Goal: Task Accomplishment & Management: Complete application form

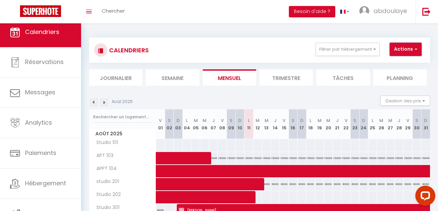
click at [409, 49] on button "Actions" at bounding box center [406, 49] width 32 height 13
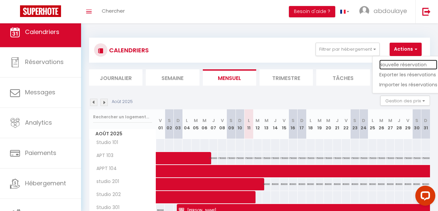
click at [386, 64] on link "Nouvelle réservation" at bounding box center [409, 65] width 58 height 10
select select
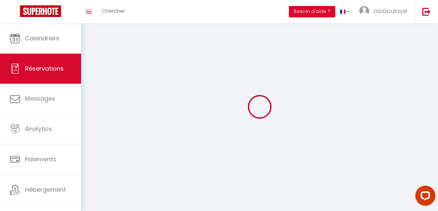
select select
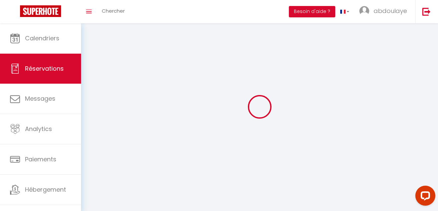
select select
checkbox input "false"
select select
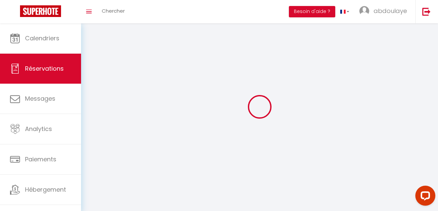
select select
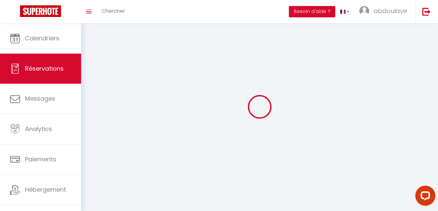
select select
checkbox input "false"
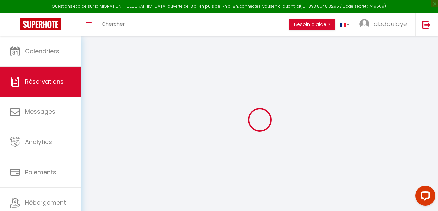
select select
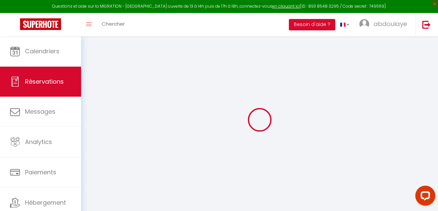
select select
checkbox input "false"
select select
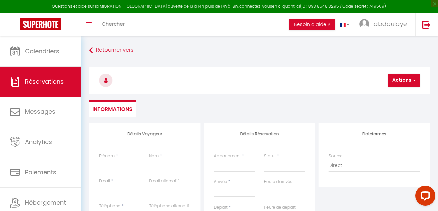
select select
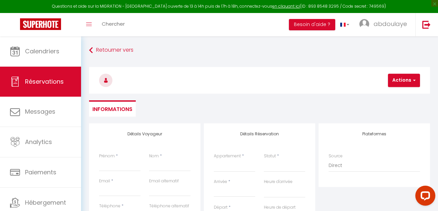
checkbox input "false"
select select
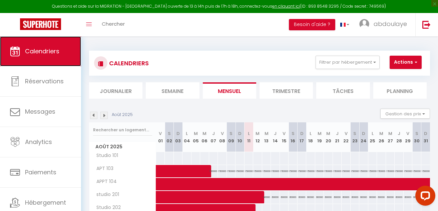
click at [63, 53] on link "Calendriers" at bounding box center [40, 51] width 81 height 30
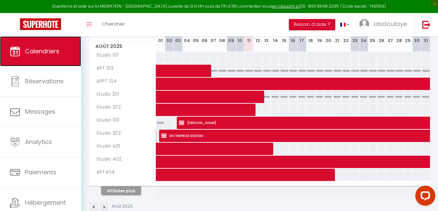
scroll to position [115, 0]
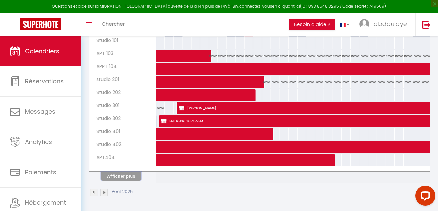
click at [127, 179] on button "Afficher plus" at bounding box center [121, 176] width 40 height 9
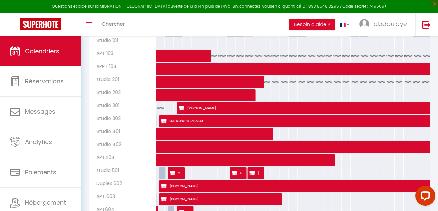
scroll to position [164, 0]
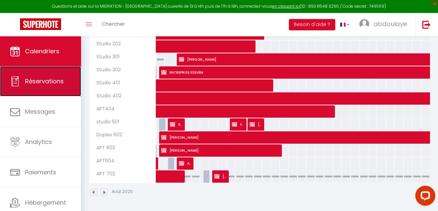
click at [36, 87] on link "Réservations" at bounding box center [40, 81] width 81 height 30
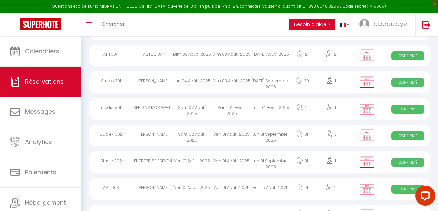
scroll to position [518, 0]
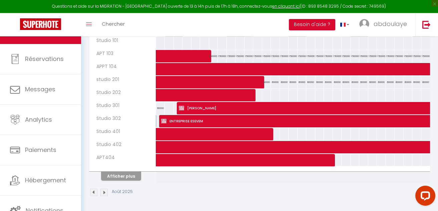
scroll to position [23, 0]
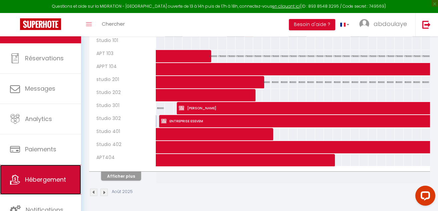
click at [71, 192] on link "Hébergement" at bounding box center [40, 180] width 81 height 30
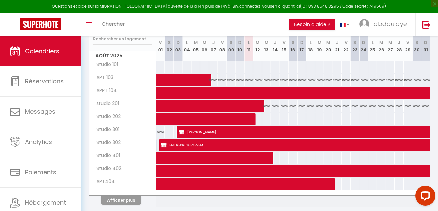
scroll to position [115, 0]
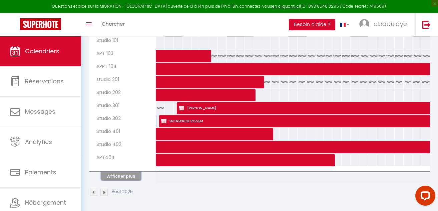
click at [126, 176] on button "Afficher plus" at bounding box center [121, 176] width 40 height 9
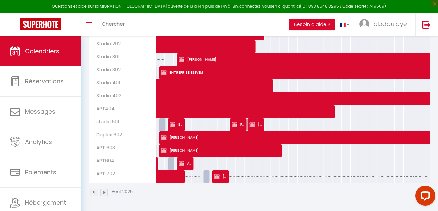
scroll to position [0, 0]
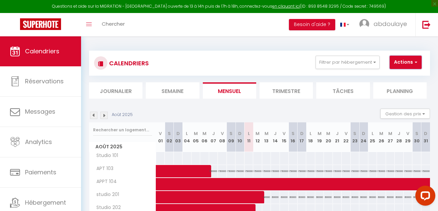
click at [413, 62] on button "Actions" at bounding box center [406, 62] width 32 height 13
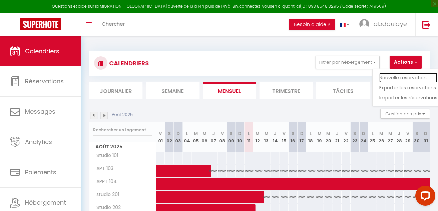
click at [380, 80] on link "Nouvelle réservation" at bounding box center [409, 78] width 58 height 10
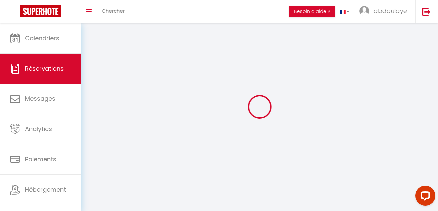
select select
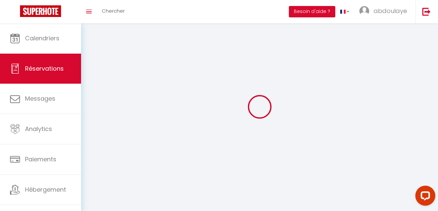
select select
checkbox input "false"
select select
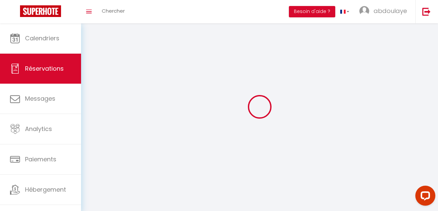
select select
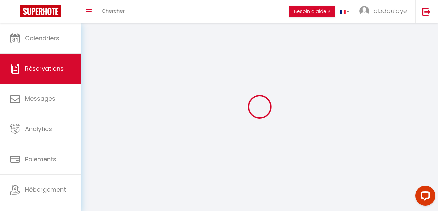
select select
checkbox input "false"
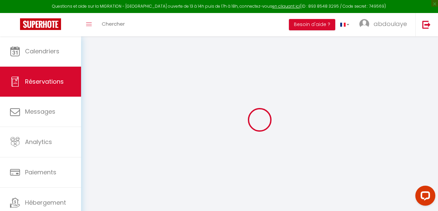
select select
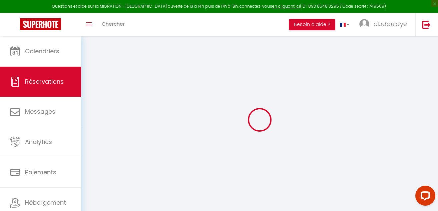
select select
checkbox input "false"
select select
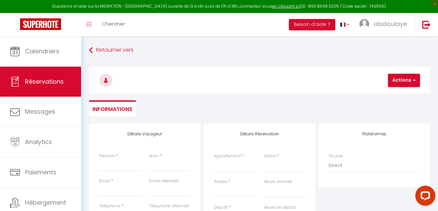
select select
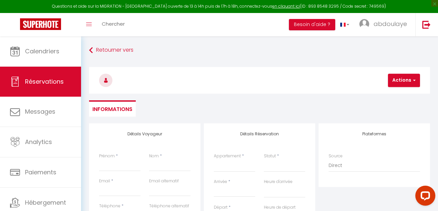
checkbox input "false"
select select
click at [113, 168] on input "Prénom" at bounding box center [119, 166] width 41 height 12
type input "m"
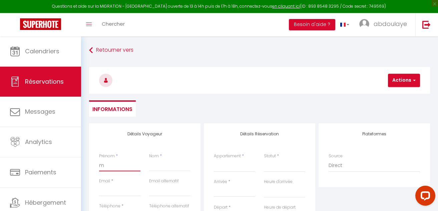
select select
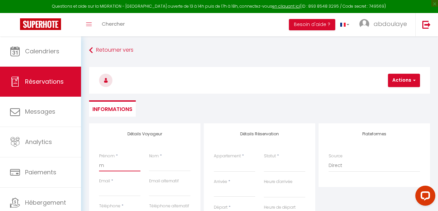
select select
checkbox input "false"
type input "mo"
select select
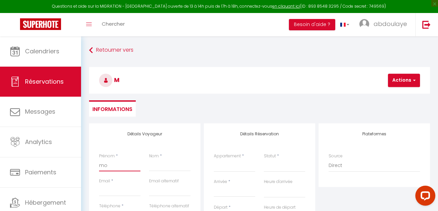
select select
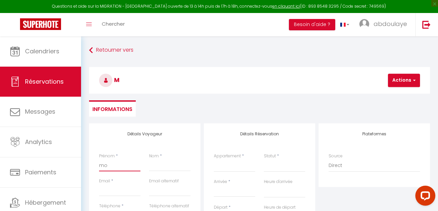
select select
checkbox input "false"
type input "mou"
select select
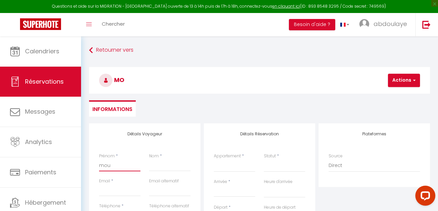
select select
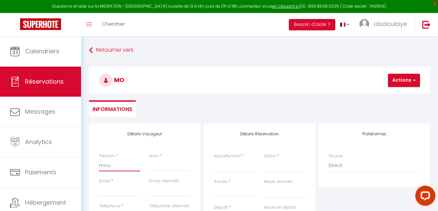
checkbox input "false"
type input "mous"
select select
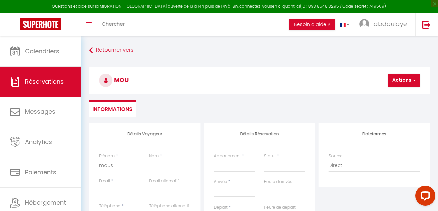
select select
checkbox input "false"
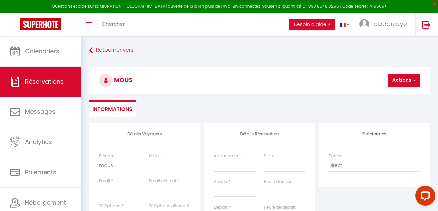
type input "moust"
select select
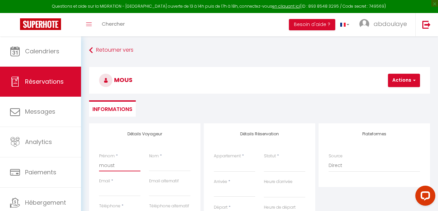
select select
checkbox input "false"
type input "mousta"
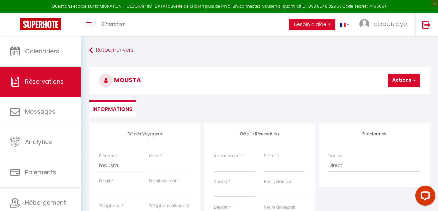
select select
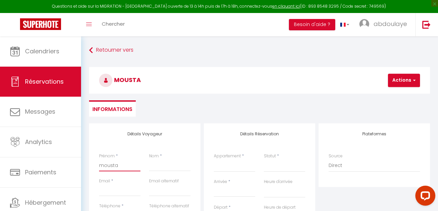
select select
checkbox input "false"
type input "moustap"
select select
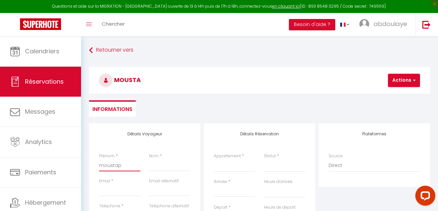
select select
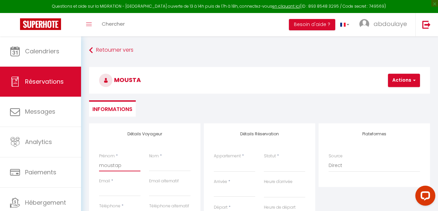
select select
checkbox input "false"
type input "moustaph"
select select
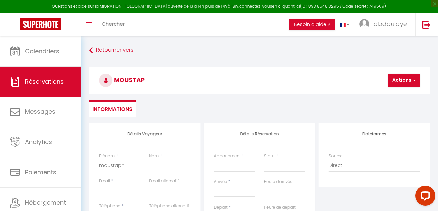
select select
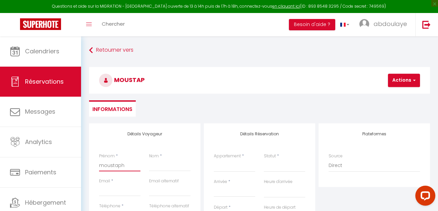
checkbox input "false"
type input "moustapha"
select select
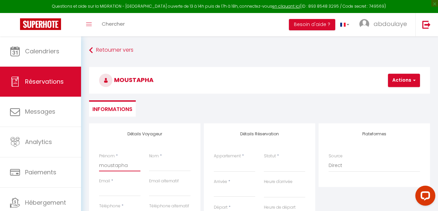
select select
checkbox input "false"
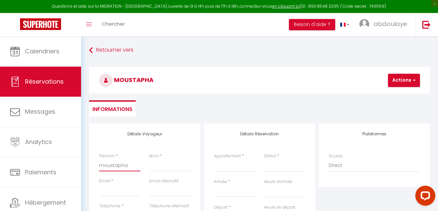
type input "moustapha"
click at [153, 170] on input "Nom" at bounding box center [169, 166] width 41 height 12
click at [230, 167] on select "Studio 101 APT 103 APPT 104 studio 201 Studio 202 Studio 301 Studio 302 Studio …" at bounding box center [234, 166] width 41 height 13
select select "53994"
click at [214, 160] on select "Studio 101 APT 103 APPT 104 studio 201 Studio 202 Studio 301 Studio 302 Studio …" at bounding box center [234, 166] width 41 height 13
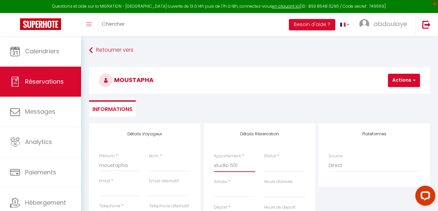
select select
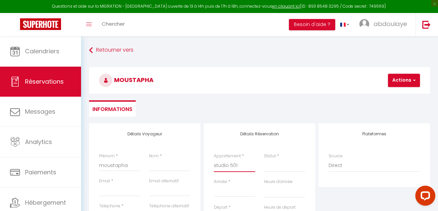
select select
checkbox input "false"
click at [282, 166] on select "Confirmé Non Confirmé [PERSON_NAME] par le voyageur No Show Request" at bounding box center [284, 166] width 41 height 13
click at [277, 167] on select "Confirmé Non Confirmé [PERSON_NAME] par le voyageur No Show Request" at bounding box center [284, 166] width 41 height 13
select select
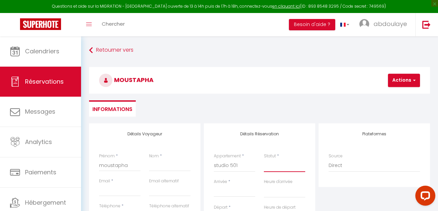
select select
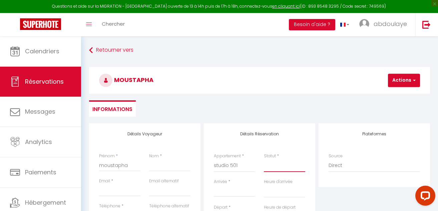
checkbox input "false"
click at [270, 168] on select "Confirmé Non Confirmé [PERSON_NAME] par le voyageur No Show Request" at bounding box center [284, 166] width 41 height 13
select select "1"
click at [264, 160] on select "Confirmé Non Confirmé [PERSON_NAME] par le voyageur No Show Request" at bounding box center [284, 166] width 41 height 13
select select
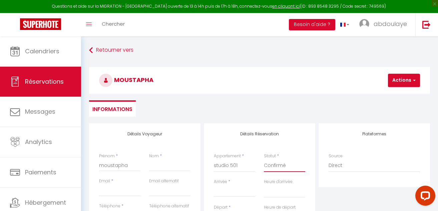
select select
checkbox input "false"
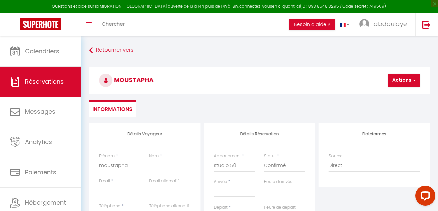
click at [224, 193] on input "Arrivée" at bounding box center [234, 192] width 41 height 9
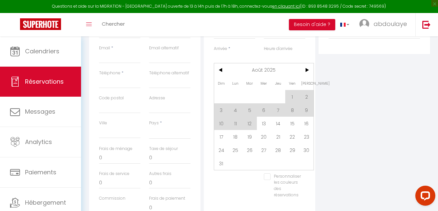
scroll to position [132, 0]
click at [234, 126] on span "11" at bounding box center [236, 124] width 14 height 13
click at [236, 125] on div "Payment OK KO" at bounding box center [234, 133] width 41 height 19
select select
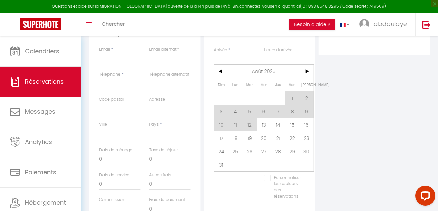
type input "Lun 11 Août 2025"
select select
type input "[DATE] Août 2025"
select select
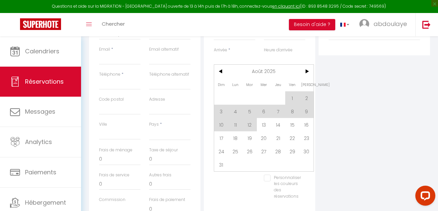
select select
checkbox input "false"
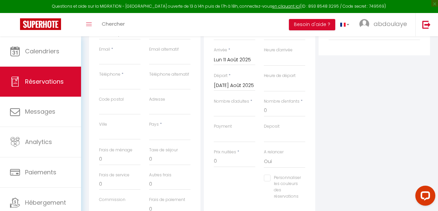
click at [223, 83] on input "[DATE] Août 2025" at bounding box center [234, 85] width 41 height 9
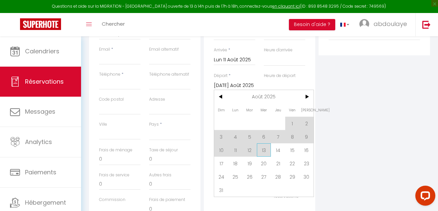
click at [265, 151] on span "13" at bounding box center [264, 150] width 14 height 13
click at [265, 151] on label "A relancer" at bounding box center [274, 152] width 20 height 6
click at [265, 156] on select "Oui Non" at bounding box center [284, 162] width 41 height 13
click at [265, 151] on label "A relancer" at bounding box center [274, 152] width 20 height 6
click at [265, 156] on select "Oui Non" at bounding box center [284, 162] width 41 height 13
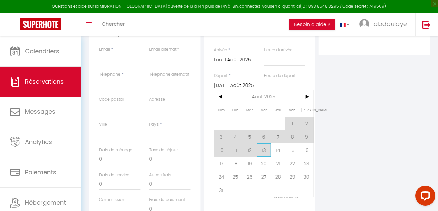
click at [265, 151] on label "A relancer" at bounding box center [274, 152] width 20 height 6
click at [265, 156] on select "Oui Non" at bounding box center [284, 162] width 41 height 13
select select
type input "Mer 13 Août 2025"
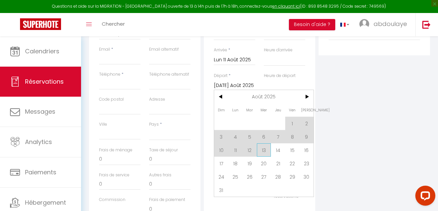
select select
checkbox input "false"
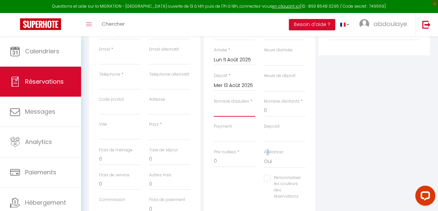
click at [250, 112] on input "Nombre d'adultes" at bounding box center [234, 111] width 41 height 12
type input "&"
select select
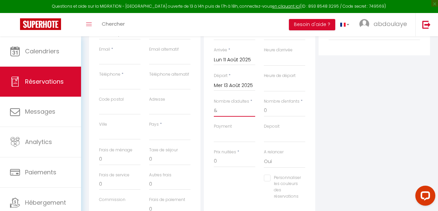
select select
checkbox input "false"
select select
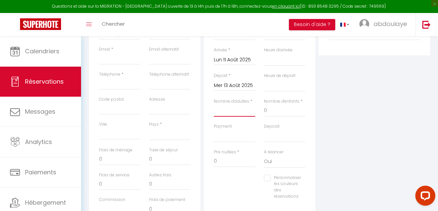
select select
click at [238, 161] on input "0" at bounding box center [234, 162] width 41 height 12
click at [224, 162] on input "1200000" at bounding box center [234, 162] width 41 height 12
click at [172, 133] on select "[GEOGRAPHIC_DATA] [GEOGRAPHIC_DATA] [GEOGRAPHIC_DATA] [GEOGRAPHIC_DATA] [GEOGRA…" at bounding box center [169, 134] width 41 height 13
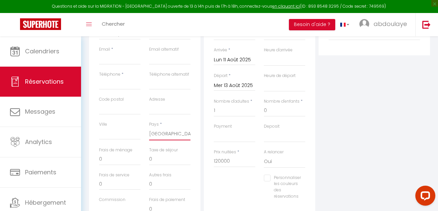
click at [149, 128] on select "[GEOGRAPHIC_DATA] [GEOGRAPHIC_DATA] [GEOGRAPHIC_DATA] [GEOGRAPHIC_DATA] [GEOGRA…" at bounding box center [169, 134] width 41 height 13
click at [122, 82] on input "Téléphone" at bounding box center [119, 84] width 41 height 12
click at [110, 57] on input "Email client" at bounding box center [119, 59] width 41 height 12
click at [114, 82] on input "Téléphone" at bounding box center [119, 84] width 41 height 12
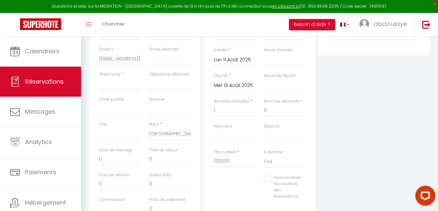
drag, startPoint x: 354, startPoint y: 9, endPoint x: 355, endPoint y: 20, distance: 10.7
drag, startPoint x: 355, startPoint y: 20, endPoint x: 113, endPoint y: 83, distance: 249.8
click at [113, 83] on input "Téléphone" at bounding box center [119, 84] width 41 height 12
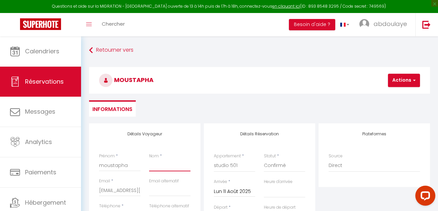
click at [158, 166] on input "Nom" at bounding box center [169, 166] width 41 height 12
click at [406, 83] on button "Actions" at bounding box center [404, 80] width 32 height 13
click at [387, 93] on link "Enregistrer" at bounding box center [410, 95] width 53 height 9
drag, startPoint x: 292, startPoint y: 194, endPoint x: 258, endPoint y: 111, distance: 89.4
click at [258, 111] on ul "Informations" at bounding box center [259, 109] width 341 height 16
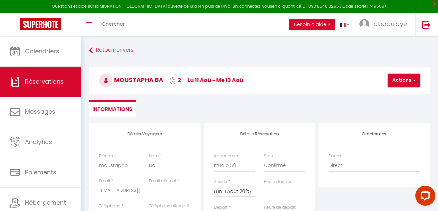
click at [412, 81] on span "button" at bounding box center [414, 80] width 4 height 6
click at [384, 92] on link "Enregistrer" at bounding box center [410, 95] width 53 height 9
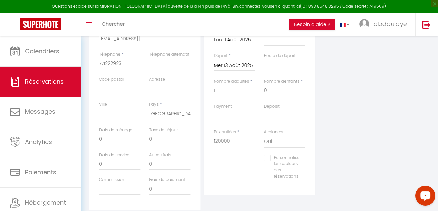
scroll to position [153, 0]
drag, startPoint x: 437, startPoint y: 143, endPoint x: 422, endPoint y: 165, distance: 26.9
click at [422, 165] on div "Retourner vers moustapha Ba 2 lu 11 Aoû - me 13 Aoû Actions Enregistrer Actions…" at bounding box center [259, 70] width 357 height 373
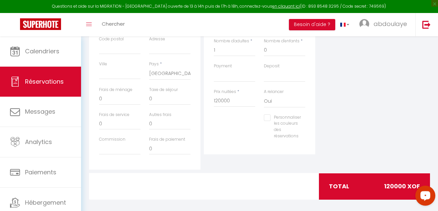
scroll to position [198, 0]
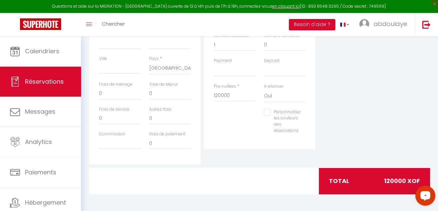
drag, startPoint x: 442, startPoint y: 137, endPoint x: 20, endPoint y: 17, distance: 439.2
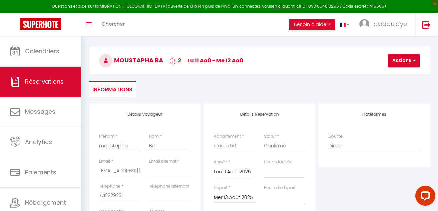
scroll to position [0, 0]
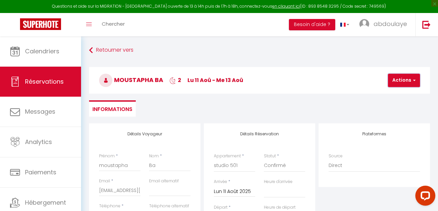
click at [406, 78] on button "Actions" at bounding box center [404, 80] width 32 height 13
click at [384, 93] on link "Enregistrer" at bounding box center [410, 95] width 53 height 9
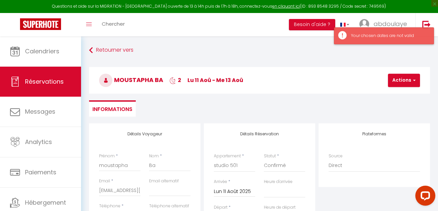
click at [361, 35] on div "Your chosen dates are not valid" at bounding box center [389, 36] width 76 height 6
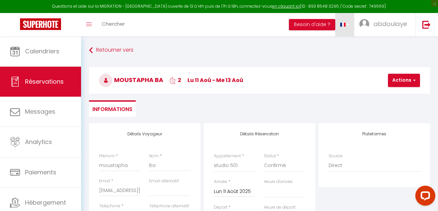
click at [349, 35] on link at bounding box center [345, 24] width 19 height 23
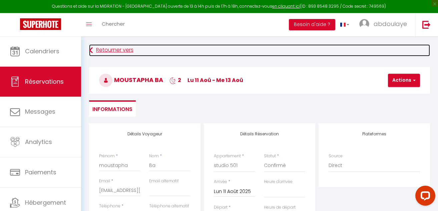
click at [369, 47] on link "Retourner vers" at bounding box center [259, 50] width 341 height 12
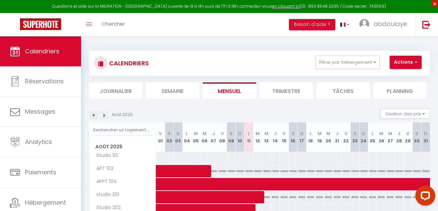
click at [434, 3] on span "×" at bounding box center [435, 3] width 7 height 7
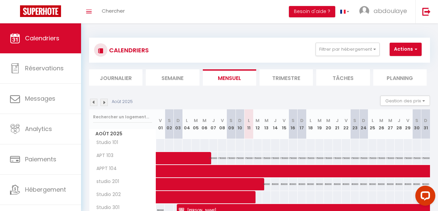
click at [363, 36] on div "CALENDRIERS Filtrer par hébergement Tous Studio 101 APT 103 APPT 104 studio 201…" at bounding box center [259, 168] width 341 height 274
click at [408, 52] on button "Actions" at bounding box center [406, 49] width 32 height 13
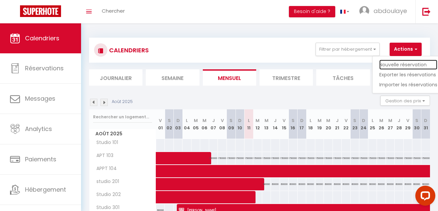
click at [391, 63] on link "Nouvelle réservation" at bounding box center [409, 65] width 58 height 10
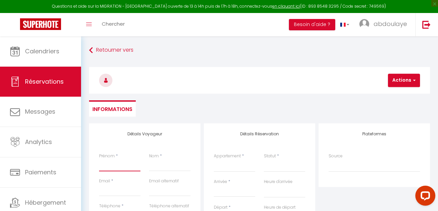
click at [116, 165] on input "Prénom" at bounding box center [119, 166] width 41 height 12
drag, startPoint x: 345, startPoint y: 20, endPoint x: 187, endPoint y: 18, distance: 158.0
click at [187, 18] on div "Toggle menubar Chercher BUTTON Besoin d'aide ? abdoulaye Paramètres Équipe" at bounding box center [240, 24] width 385 height 23
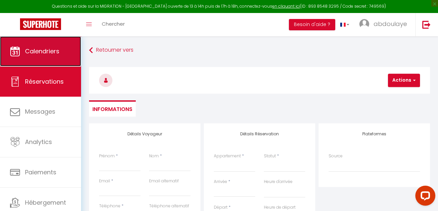
click at [56, 56] on link "Calendriers" at bounding box center [40, 51] width 81 height 30
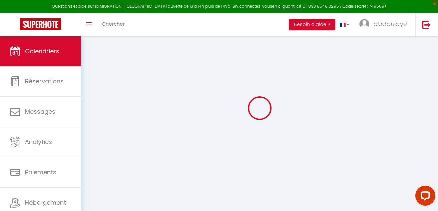
scroll to position [36, 0]
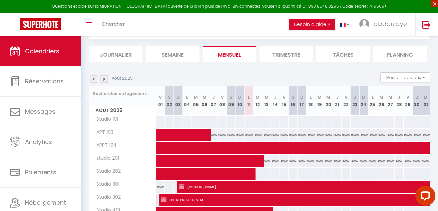
click at [436, 3] on span "×" at bounding box center [435, 3] width 7 height 7
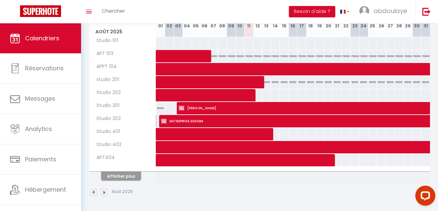
scroll to position [0, 0]
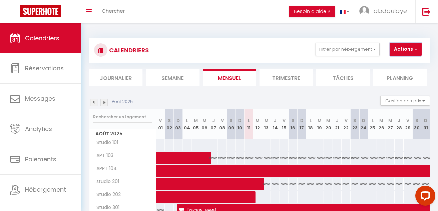
click at [413, 48] on span "button" at bounding box center [415, 49] width 4 height 7
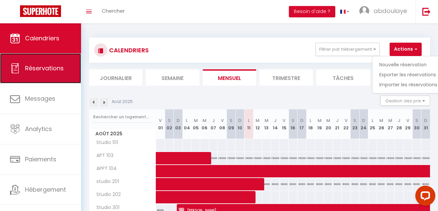
click at [27, 61] on link "Réservations" at bounding box center [40, 68] width 81 height 30
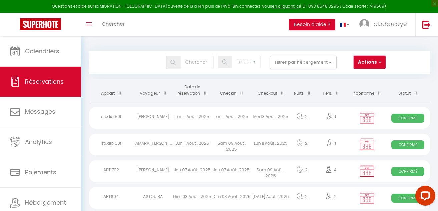
click at [386, 62] on button "Actions" at bounding box center [370, 62] width 32 height 13
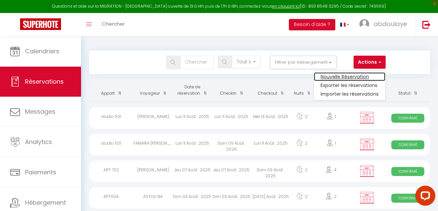
click at [386, 75] on link "Nouvelle Réservation" at bounding box center [349, 76] width 71 height 9
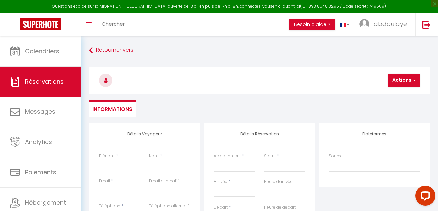
click at [106, 167] on input "Prénom" at bounding box center [119, 166] width 41 height 12
click at [157, 162] on input "Nom" at bounding box center [169, 166] width 41 height 12
click at [103, 165] on input "moustapha" at bounding box center [119, 166] width 41 height 12
click at [116, 195] on input "Email client" at bounding box center [119, 191] width 41 height 12
click at [108, 192] on input "Email client" at bounding box center [119, 191] width 41 height 12
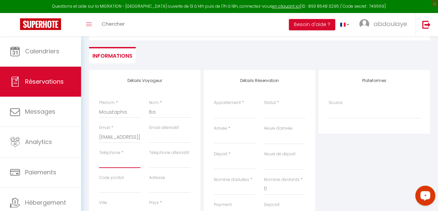
click at [124, 162] on input "Téléphone" at bounding box center [119, 162] width 41 height 12
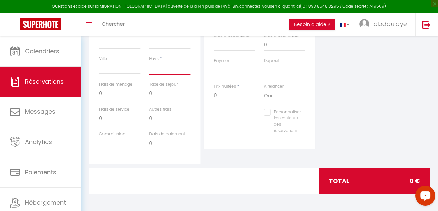
click at [162, 67] on select "[GEOGRAPHIC_DATA] [GEOGRAPHIC_DATA] [GEOGRAPHIC_DATA] [GEOGRAPHIC_DATA] [GEOGRA…" at bounding box center [169, 68] width 41 height 13
click at [347, 106] on div "Plateformes Source Direct [DOMAIN_NAME] [DOMAIN_NAME] Chalet montagne Expedia G…" at bounding box center [374, 45] width 115 height 239
click at [239, 97] on input "0" at bounding box center [234, 96] width 41 height 12
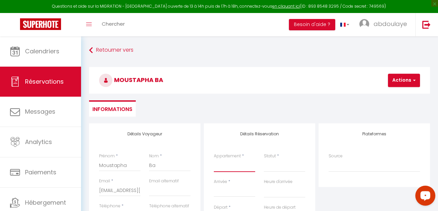
click at [231, 165] on select "Studio 101 APT 103 APPT 104 studio 201 Studio 202 Studio 301 Studio 302 Studio …" at bounding box center [234, 166] width 41 height 13
click at [214, 160] on select "Studio 101 APT 103 APPT 104 studio 201 Studio 202 Studio 301 Studio 302 Studio …" at bounding box center [234, 166] width 41 height 13
click at [269, 169] on select "Confirmé Non Confirmé [PERSON_NAME] par le voyageur No Show Request" at bounding box center [284, 166] width 41 height 13
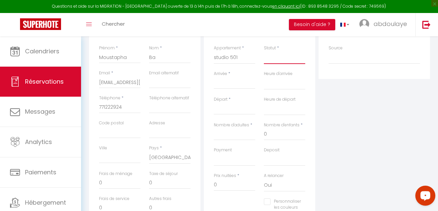
scroll to position [110, 0]
click at [226, 80] on input "Arrivée" at bounding box center [234, 81] width 41 height 9
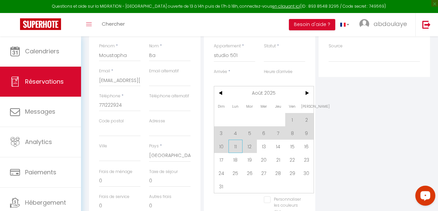
click at [236, 148] on span "11" at bounding box center [236, 146] width 14 height 13
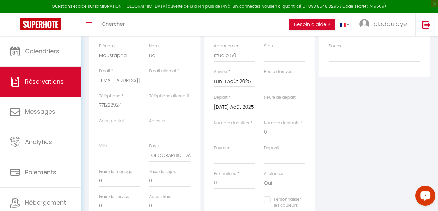
click at [248, 104] on input "[DATE] Août 2025" at bounding box center [234, 107] width 41 height 9
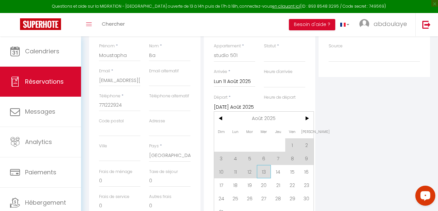
click at [265, 174] on span "13" at bounding box center [264, 171] width 14 height 13
click at [266, 174] on label "A relancer" at bounding box center [274, 174] width 20 height 6
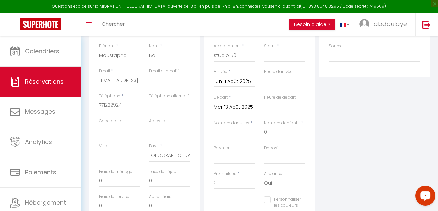
click at [250, 131] on input "Nombre d'adultes" at bounding box center [234, 133] width 41 height 12
click at [227, 186] on input "0" at bounding box center [234, 183] width 41 height 12
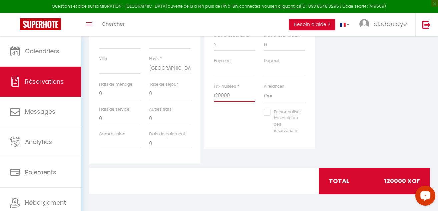
scroll to position [0, 0]
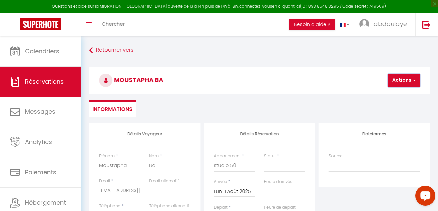
click at [409, 77] on button "Actions" at bounding box center [404, 80] width 32 height 13
click at [396, 93] on link "Enregistrer" at bounding box center [410, 95] width 53 height 9
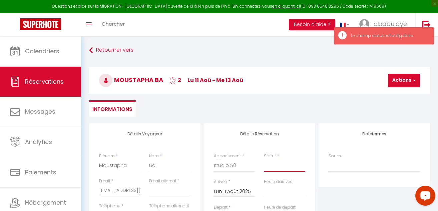
click at [279, 164] on select "Confirmé Non Confirmé [PERSON_NAME] par le voyageur No Show Request" at bounding box center [284, 166] width 41 height 13
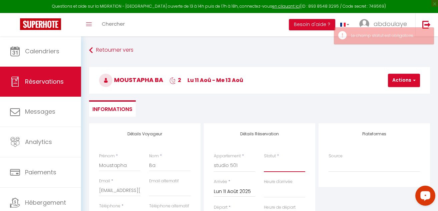
click at [264, 160] on select "Confirmé Non Confirmé [PERSON_NAME] par le voyageur No Show Request" at bounding box center [284, 166] width 41 height 13
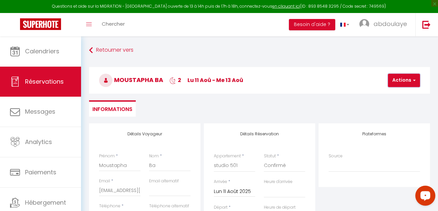
click at [394, 83] on button "Actions" at bounding box center [404, 80] width 32 height 13
click at [387, 92] on link "Enregistrer" at bounding box center [410, 95] width 53 height 9
click at [242, 193] on input "Lun 11 Août 2025" at bounding box center [234, 192] width 41 height 9
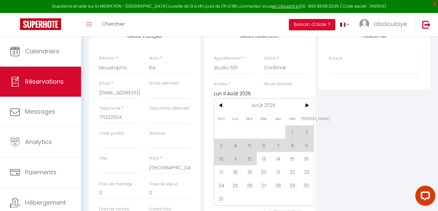
scroll to position [101, 0]
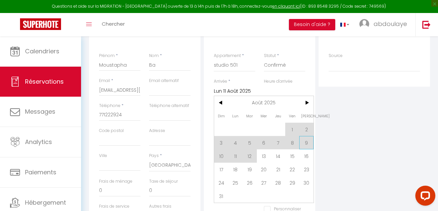
drag, startPoint x: 302, startPoint y: 136, endPoint x: 302, endPoint y: 141, distance: 4.7
click at [302, 141] on div "Dim Lun Mar Mer Jeu Ven Sam 1 2 3 4 5 6 7 8 9 10 11 12 13 14 15 16 17 18 19 20 …" at bounding box center [264, 149] width 100 height 107
drag, startPoint x: 293, startPoint y: 128, endPoint x: 245, endPoint y: 156, distance: 55.0
click at [245, 156] on div "Dim Lun Mar Mer Jeu Ven Sam 1 2 3 4 5 6 7 8 9 10 11 12 13 14 15 16 17 18 19 20 …" at bounding box center [264, 149] width 100 height 107
click at [261, 158] on span "13" at bounding box center [264, 156] width 14 height 13
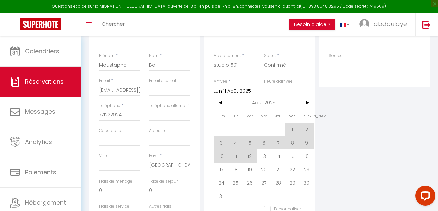
click at [264, 157] on label "Deposit" at bounding box center [272, 158] width 16 height 6
click at [264, 72] on select "Confirmé Non Confirmé [PERSON_NAME] par le voyageur No Show Request" at bounding box center [284, 65] width 41 height 13
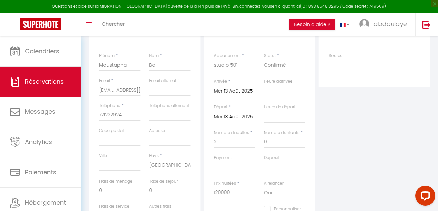
click at [243, 91] on input "Mer 13 Août 2025" at bounding box center [234, 91] width 41 height 9
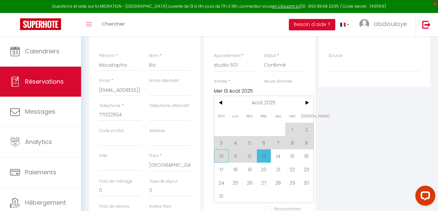
drag, startPoint x: 256, startPoint y: 158, endPoint x: 223, endPoint y: 156, distance: 33.1
click at [223, 156] on div "Dim Lun Mar Mer Jeu Ven Sam 1 2 3 4 5 6 7 8 9 10 11 12 13 14 15 16 17 18 19 20 …" at bounding box center [264, 149] width 100 height 107
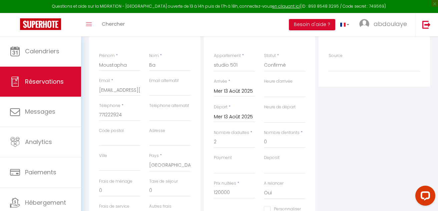
click at [320, 177] on div "Plateformes Source Direct [DOMAIN_NAME] [DOMAIN_NAME] Chalet montagne Expedia G…" at bounding box center [374, 142] width 115 height 239
click at [237, 65] on select "Studio 101 APT 103 APPT 104 studio 201 Studio 202 Studio 301 Studio 302 Studio …" at bounding box center [234, 65] width 41 height 13
click at [214, 59] on select "Studio 101 APT 103 APPT 104 studio 201 Studio 202 Studio 301 Studio 302 Studio …" at bounding box center [234, 65] width 41 height 13
click at [247, 91] on input "Mer 13 Août 2025" at bounding box center [234, 91] width 41 height 9
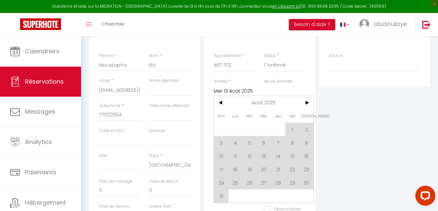
click at [247, 91] on input "Mer 13 Août 2025" at bounding box center [234, 91] width 41 height 9
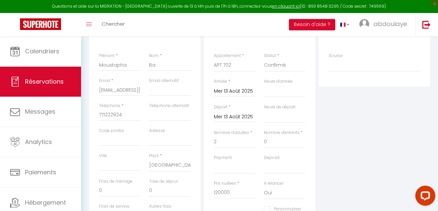
click at [247, 91] on input "Mer 13 Août 2025" at bounding box center [234, 91] width 41 height 9
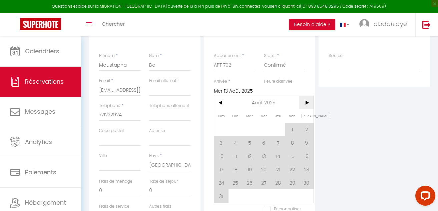
click at [307, 103] on span ">" at bounding box center [307, 102] width 14 height 13
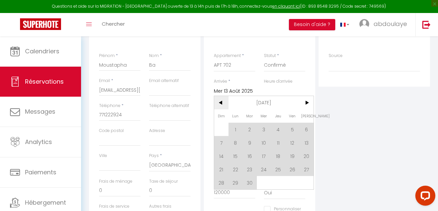
click at [221, 104] on span "<" at bounding box center [221, 102] width 14 height 13
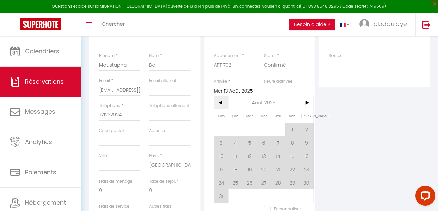
click at [221, 104] on span "<" at bounding box center [221, 102] width 14 height 13
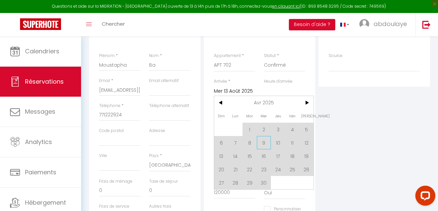
click at [258, 143] on span "9" at bounding box center [264, 142] width 14 height 13
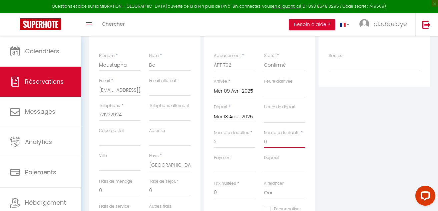
click at [266, 145] on input "0" at bounding box center [284, 142] width 41 height 12
click at [239, 92] on input "Mer 09 Avril 2025" at bounding box center [234, 91] width 41 height 9
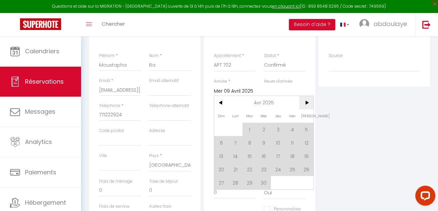
click at [307, 100] on span ">" at bounding box center [307, 102] width 14 height 13
click at [305, 103] on span ">" at bounding box center [307, 102] width 14 height 13
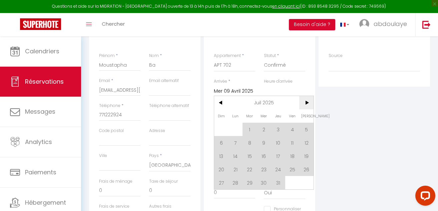
click at [305, 103] on span ">" at bounding box center [307, 102] width 14 height 13
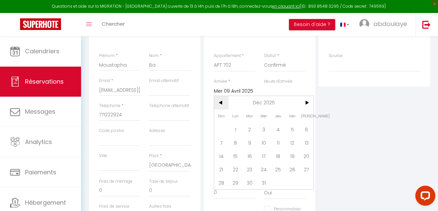
click at [223, 104] on span "<" at bounding box center [221, 102] width 14 height 13
click at [222, 104] on span "<" at bounding box center [221, 102] width 14 height 13
